Goal: Task Accomplishment & Management: Manage account settings

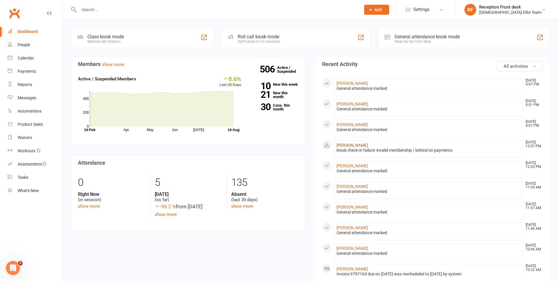
click at [360, 144] on link "[PERSON_NAME]" at bounding box center [352, 145] width 31 height 5
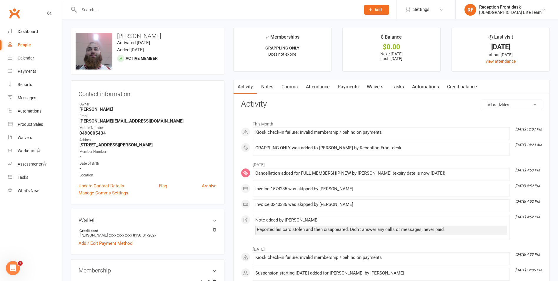
click at [348, 85] on link "Payments" at bounding box center [348, 87] width 29 height 14
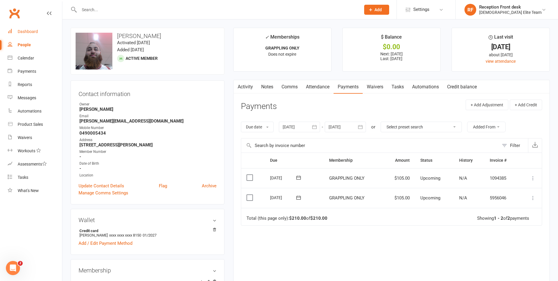
click at [31, 31] on div "Dashboard" at bounding box center [28, 31] width 20 height 5
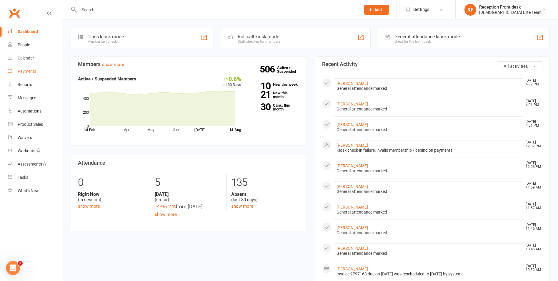
click at [30, 67] on link "Payments" at bounding box center [35, 71] width 54 height 13
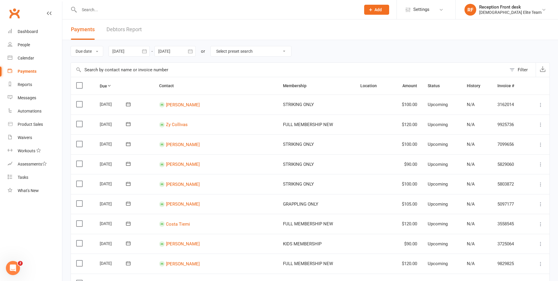
click at [518, 68] on div "Filter" at bounding box center [523, 69] width 10 height 7
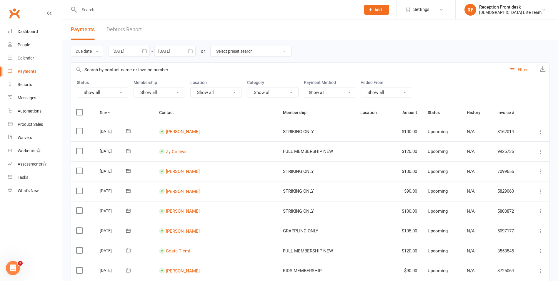
click at [110, 91] on button "Show all" at bounding box center [103, 92] width 52 height 11
click at [98, 154] on link "Failed" at bounding box center [109, 153] width 65 height 12
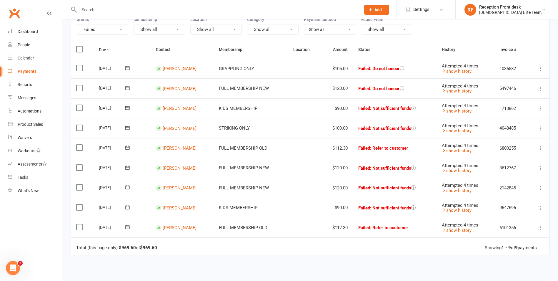
scroll to position [34, 0]
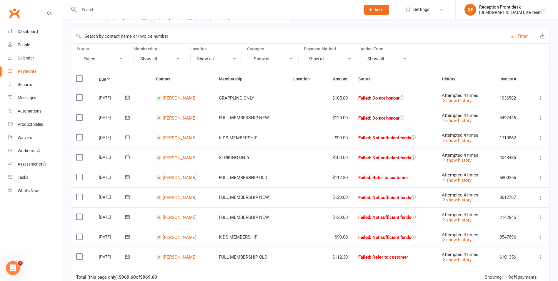
click at [94, 53] on div "Status Failed" at bounding box center [103, 56] width 52 height 18
click at [103, 57] on button "Failed" at bounding box center [103, 59] width 52 height 11
click at [115, 155] on link "Upcoming (auto-reschedule)" at bounding box center [109, 155] width 65 height 12
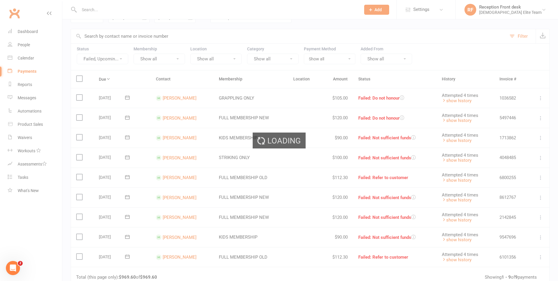
click at [111, 58] on div "Loading" at bounding box center [279, 140] width 558 height 281
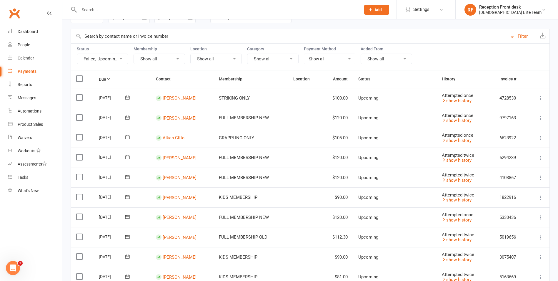
click at [124, 59] on button "Failed, Upcomin..." at bounding box center [103, 59] width 52 height 11
click at [105, 116] on link "Failed" at bounding box center [112, 119] width 70 height 12
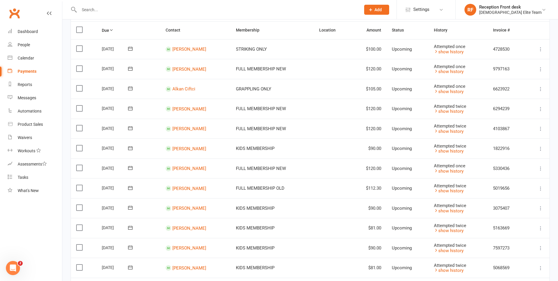
scroll to position [45, 0]
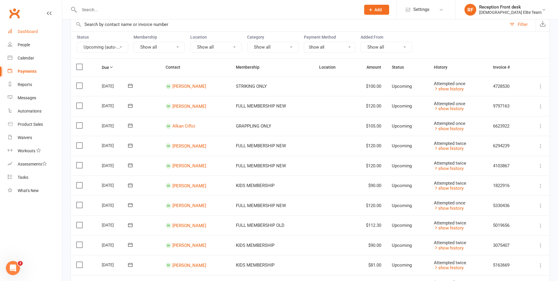
click at [20, 32] on div "Dashboard" at bounding box center [28, 31] width 20 height 5
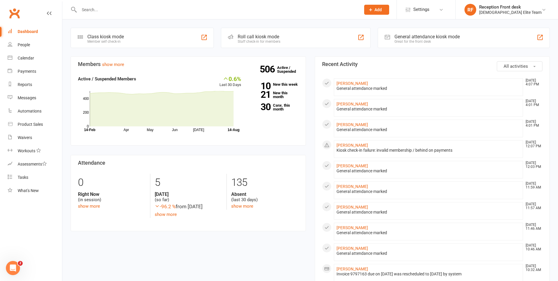
click at [127, 11] on input "text" at bounding box center [216, 10] width 279 height 8
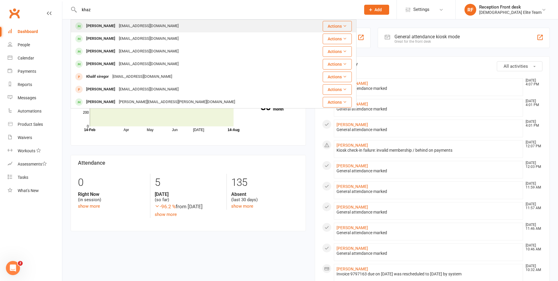
type input "khaz"
click at [126, 27] on div "[EMAIL_ADDRESS][DOMAIN_NAME]" at bounding box center [148, 26] width 63 height 9
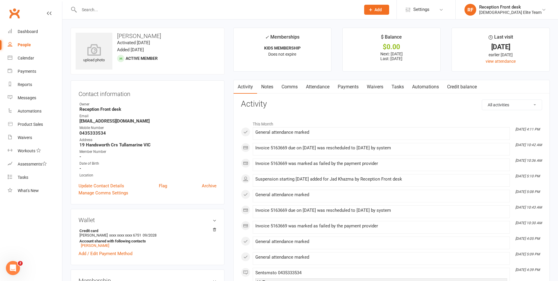
click at [350, 86] on link "Payments" at bounding box center [348, 87] width 29 height 14
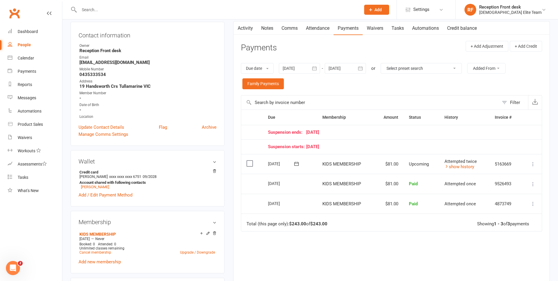
scroll to position [59, 0]
click at [462, 165] on link "show history" at bounding box center [460, 166] width 30 height 5
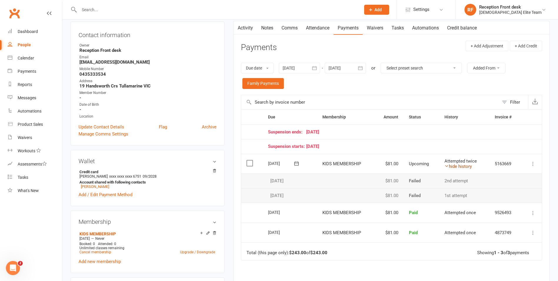
click at [462, 165] on link "hide history" at bounding box center [458, 166] width 27 height 5
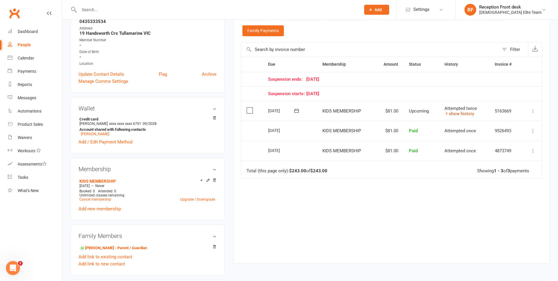
scroll to position [147, 0]
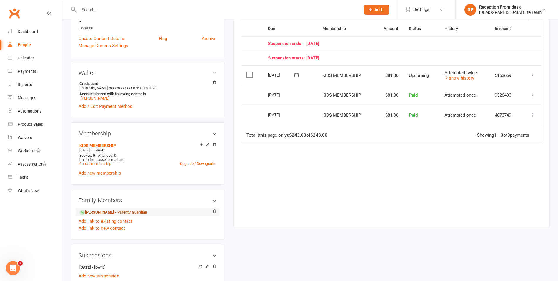
click at [102, 211] on link "[PERSON_NAME] - Parent / Guardian" at bounding box center [113, 212] width 68 height 6
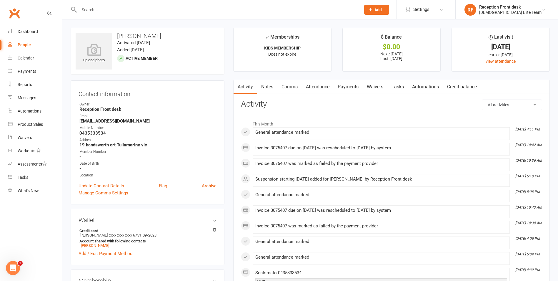
click at [352, 85] on link "Payments" at bounding box center [348, 87] width 29 height 14
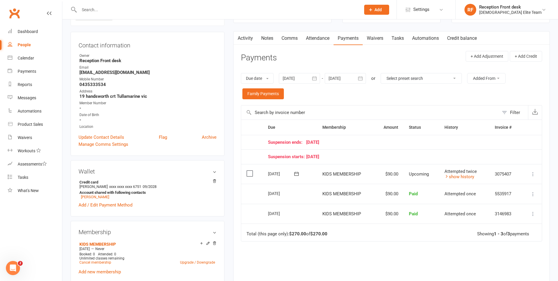
scroll to position [59, 0]
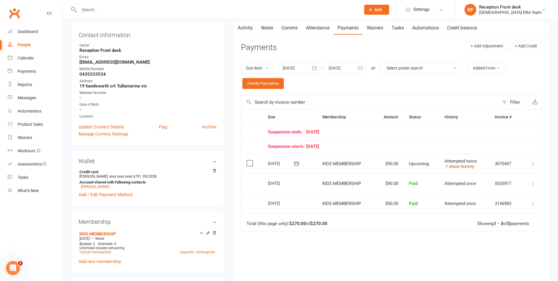
click at [467, 165] on link "show history" at bounding box center [460, 166] width 30 height 5
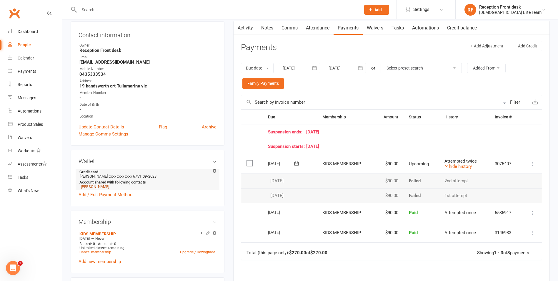
click at [97, 185] on link "[PERSON_NAME]" at bounding box center [95, 186] width 28 height 4
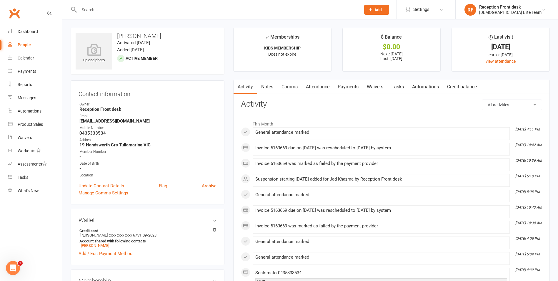
click at [353, 85] on link "Payments" at bounding box center [348, 87] width 29 height 14
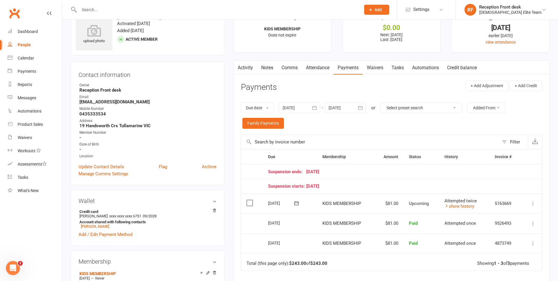
scroll to position [29, 0]
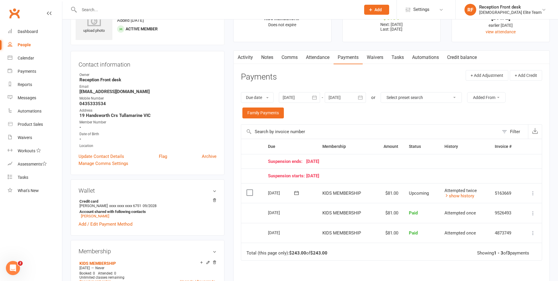
click at [534, 192] on icon at bounding box center [533, 193] width 6 height 6
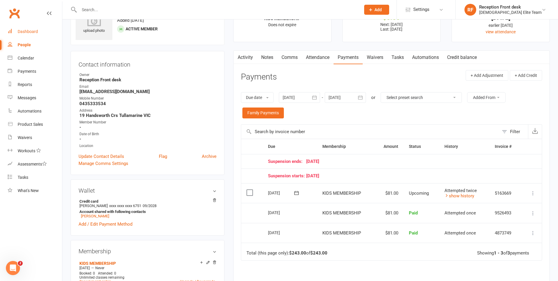
click at [31, 33] on div "Dashboard" at bounding box center [28, 31] width 20 height 5
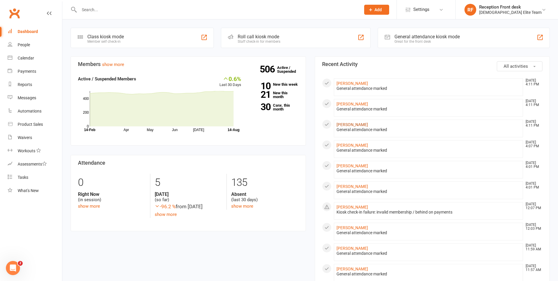
click at [354, 123] on link "[PERSON_NAME]" at bounding box center [352, 124] width 31 height 5
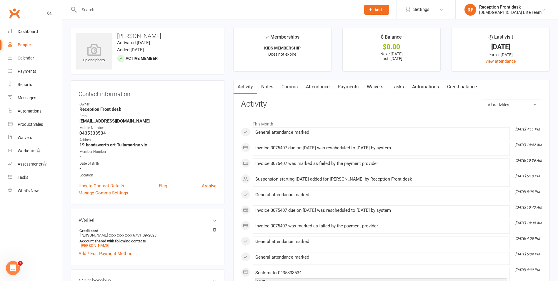
click at [346, 85] on link "Payments" at bounding box center [348, 87] width 29 height 14
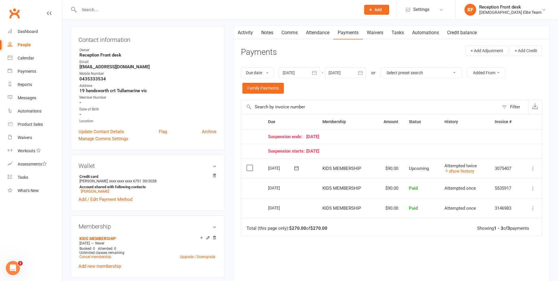
scroll to position [59, 0]
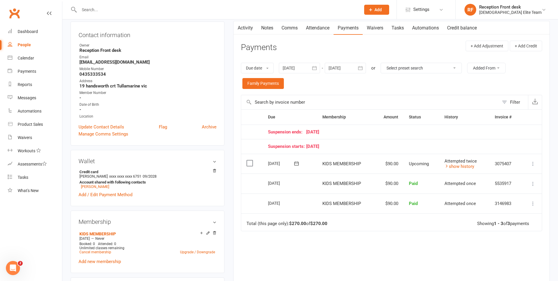
click at [533, 166] on icon at bounding box center [533, 164] width 6 height 6
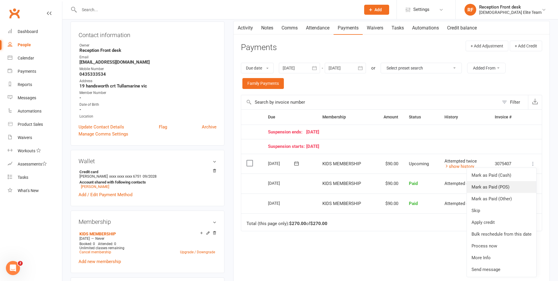
click at [520, 186] on link "Mark as Paid (POS)" at bounding box center [501, 187] width 69 height 12
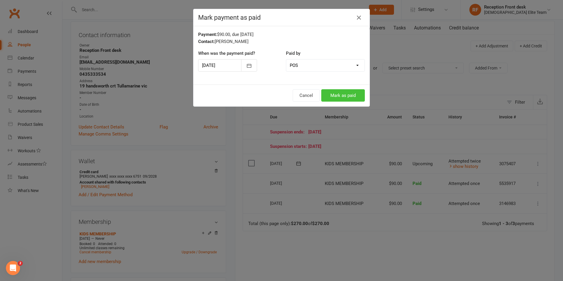
click at [349, 96] on button "Mark as paid" at bounding box center [343, 95] width 44 height 12
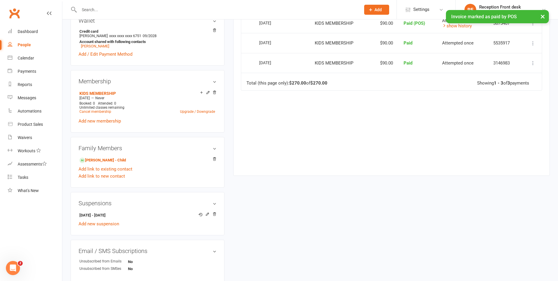
scroll to position [206, 0]
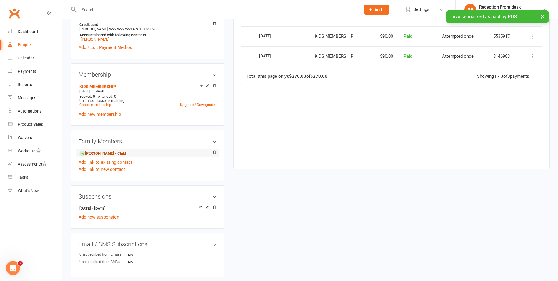
click at [105, 152] on link "[PERSON_NAME] - Child" at bounding box center [102, 153] width 47 height 6
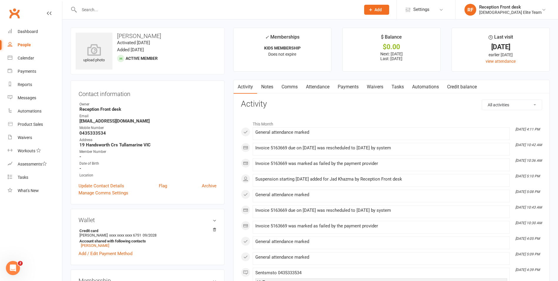
click at [351, 87] on link "Payments" at bounding box center [348, 87] width 29 height 14
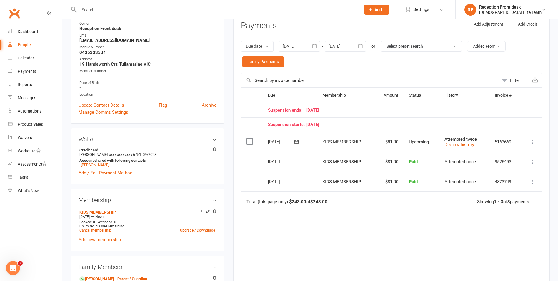
scroll to position [88, 0]
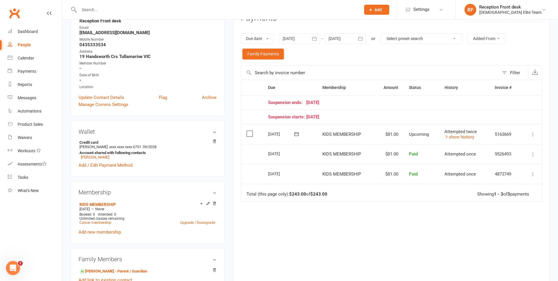
click at [534, 134] on icon at bounding box center [533, 134] width 6 height 6
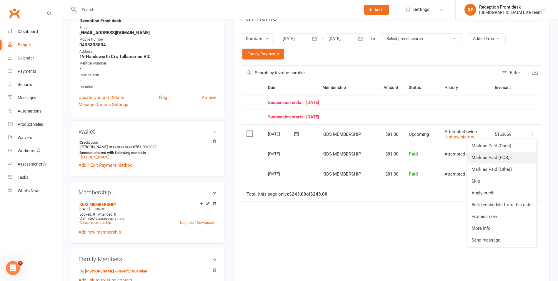
click at [509, 155] on link "Mark as Paid (POS)" at bounding box center [501, 158] width 69 height 12
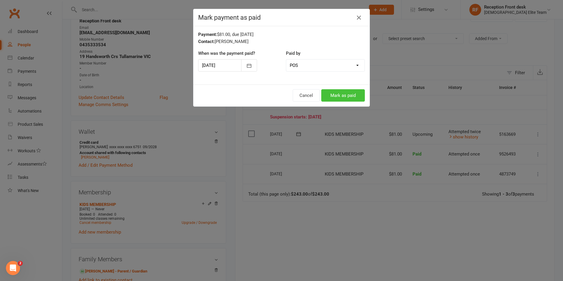
click at [345, 95] on button "Mark as paid" at bounding box center [343, 95] width 44 height 12
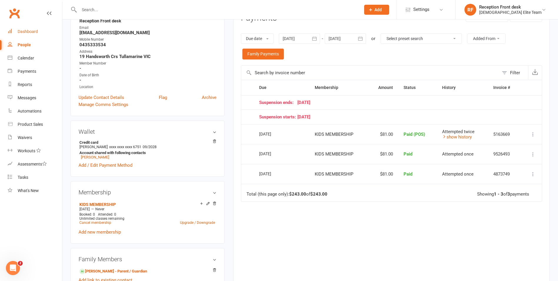
click at [29, 32] on div "Dashboard" at bounding box center [28, 31] width 20 height 5
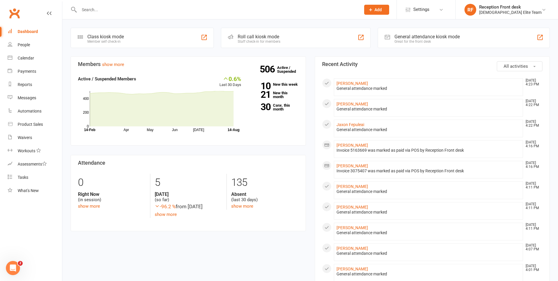
click at [140, 8] on input "text" at bounding box center [216, 10] width 279 height 8
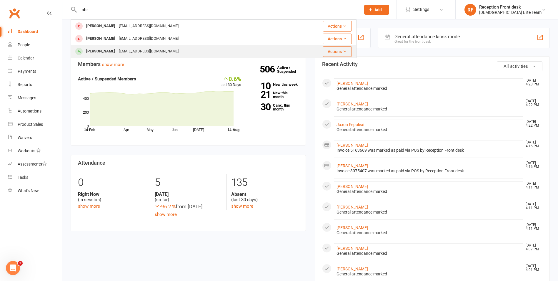
type input "abr"
click at [136, 49] on div "[EMAIL_ADDRESS][DOMAIN_NAME]" at bounding box center [148, 51] width 63 height 9
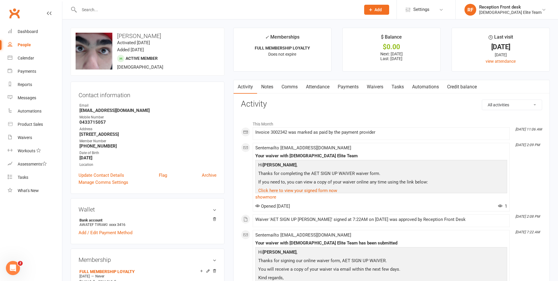
click at [351, 84] on link "Payments" at bounding box center [348, 87] width 29 height 14
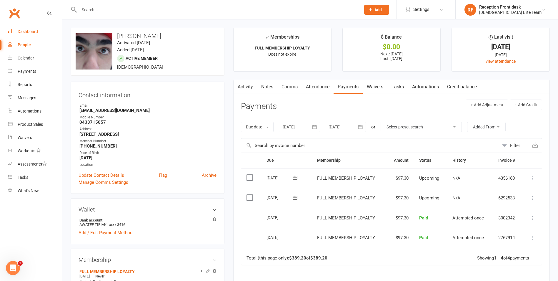
click at [25, 29] on div "Dashboard" at bounding box center [28, 31] width 20 height 5
